Goal: Task Accomplishment & Management: Use online tool/utility

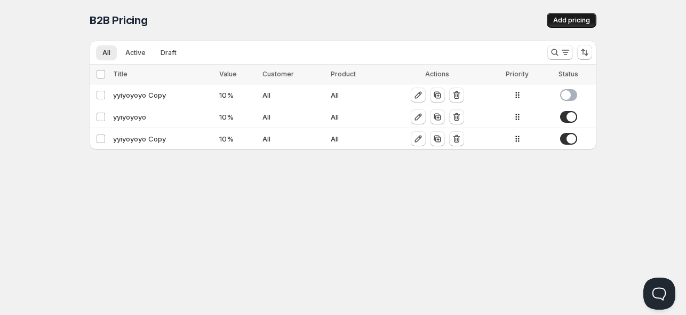
click at [561, 16] on button "Add pricing" at bounding box center [572, 20] width 50 height 15
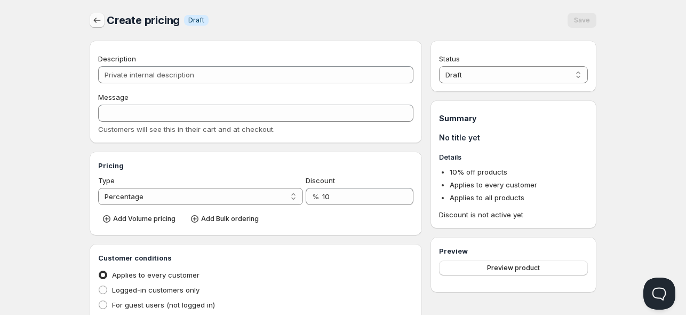
click at [93, 17] on icon "button" at bounding box center [97, 20] width 11 height 11
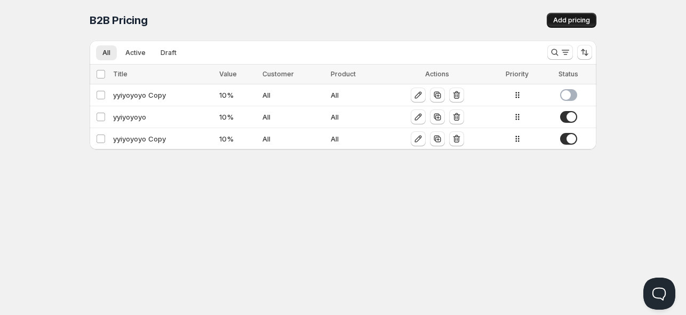
click at [561, 21] on span "Add pricing" at bounding box center [571, 20] width 37 height 9
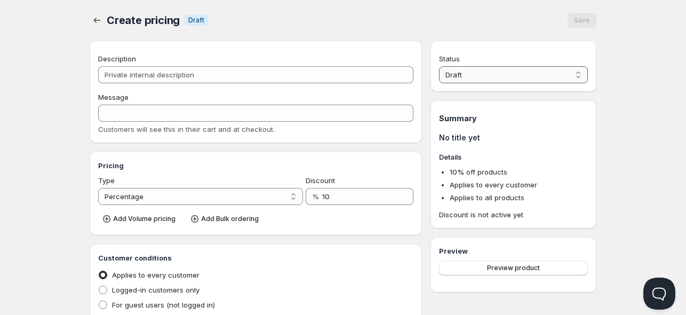
click at [498, 68] on select "Draft Active" at bounding box center [513, 74] width 149 height 17
click at [470, 44] on div "Status Draft Active Draft" at bounding box center [513, 66] width 166 height 51
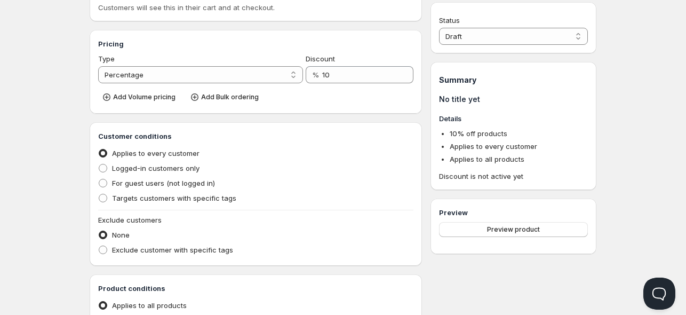
scroll to position [127, 0]
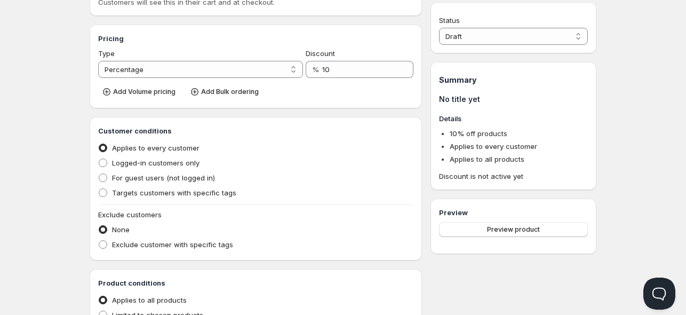
click at [458, 79] on h1 "Summary" at bounding box center [513, 80] width 149 height 11
click at [469, 34] on select "Draft Active" at bounding box center [513, 36] width 149 height 17
click at [521, 200] on div "Preview Preview product" at bounding box center [513, 225] width 166 height 55
click at [455, 77] on h1 "Summary" at bounding box center [513, 80] width 149 height 11
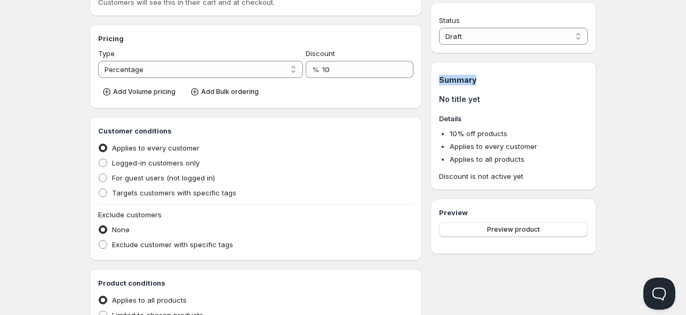
click at [455, 77] on h1 "Summary" at bounding box center [513, 80] width 149 height 11
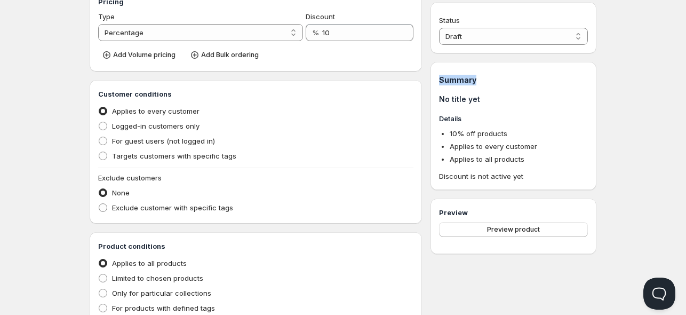
scroll to position [166, 0]
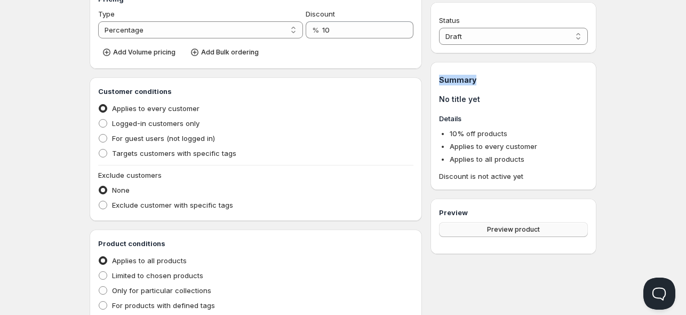
click at [510, 230] on span "Preview product" at bounding box center [513, 229] width 53 height 9
click at [489, 78] on h1 "Summary" at bounding box center [513, 80] width 149 height 11
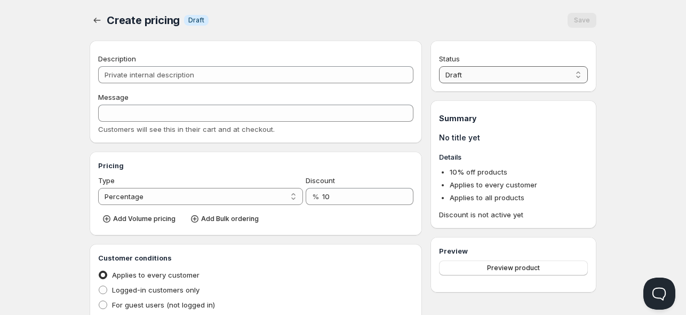
click at [489, 78] on select "Draft Active" at bounding box center [513, 74] width 149 height 17
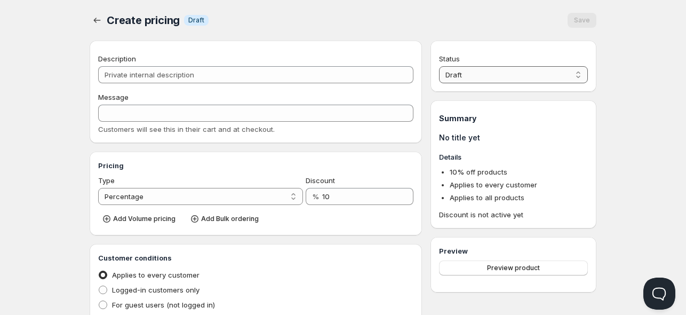
click at [489, 78] on select "Draft Active" at bounding box center [513, 74] width 149 height 17
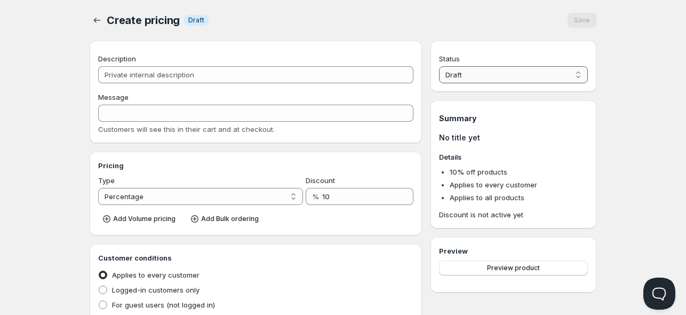
click at [489, 78] on select "Draft Active" at bounding box center [513, 74] width 149 height 17
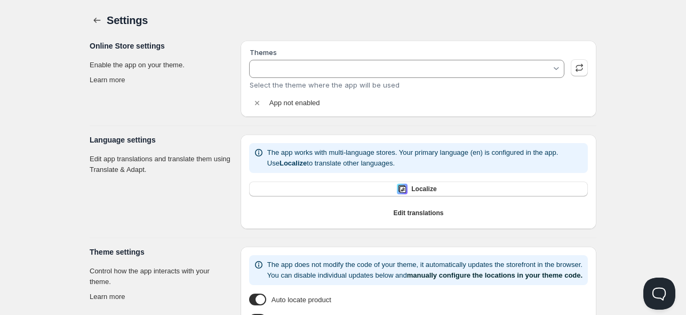
type input "Savor"
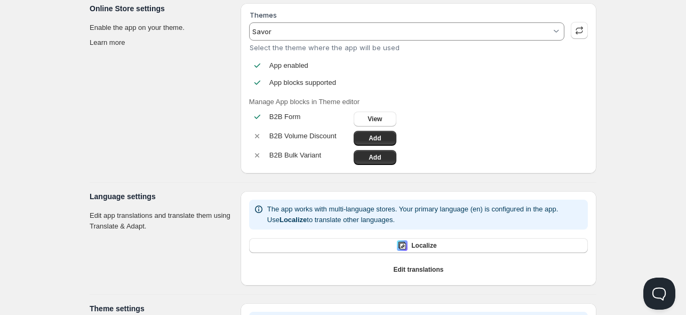
scroll to position [287, 0]
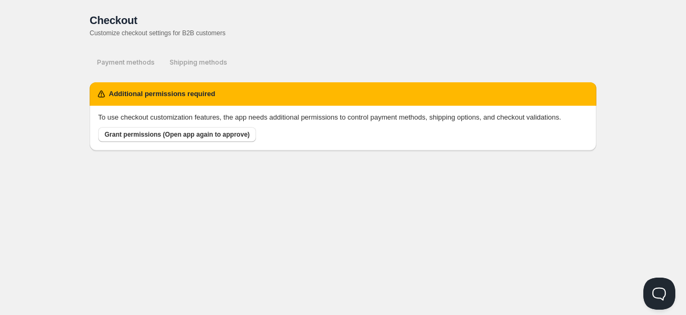
click at [197, 31] on p "Customize checkout settings for B2B customers" at bounding box center [343, 33] width 507 height 9
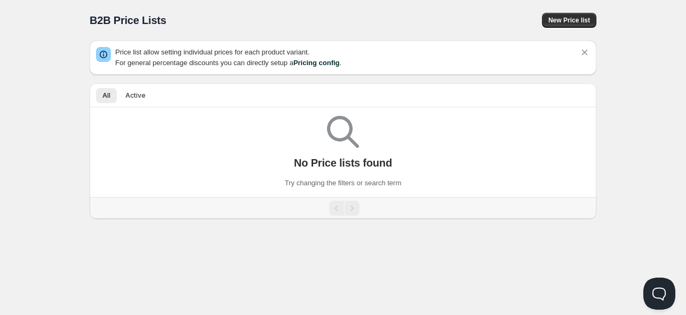
click at [170, 55] on p "Price list allow setting individual prices for each product variant. For genera…" at bounding box center [347, 57] width 464 height 21
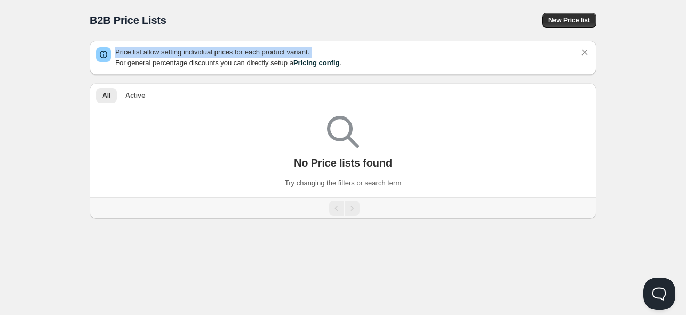
click at [170, 55] on p "Price list allow setting individual prices for each product variant. For genera…" at bounding box center [347, 57] width 464 height 21
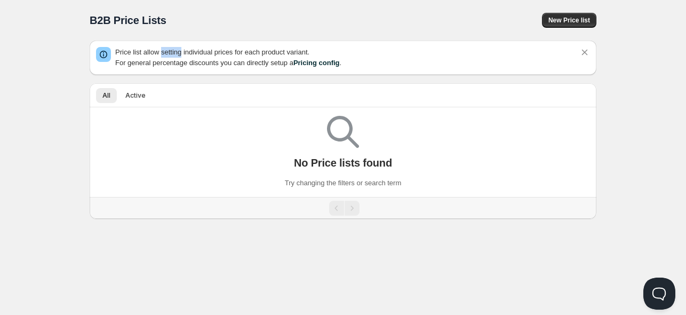
click at [170, 55] on p "Price list allow setting individual prices for each product variant. For genera…" at bounding box center [347, 57] width 464 height 21
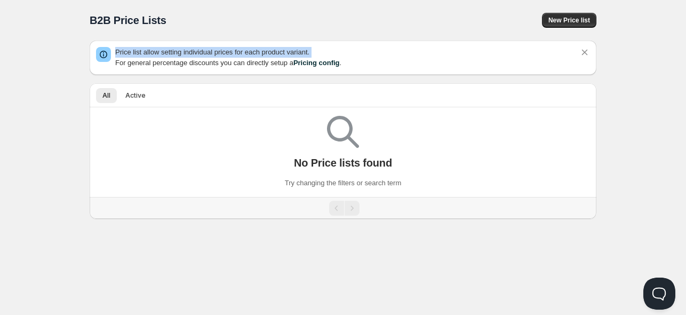
click at [170, 55] on p "Price list allow setting individual prices for each product variant. For genera…" at bounding box center [347, 57] width 464 height 21
click at [566, 21] on span "New Price list" at bounding box center [569, 20] width 42 height 9
